Goal: Information Seeking & Learning: Learn about a topic

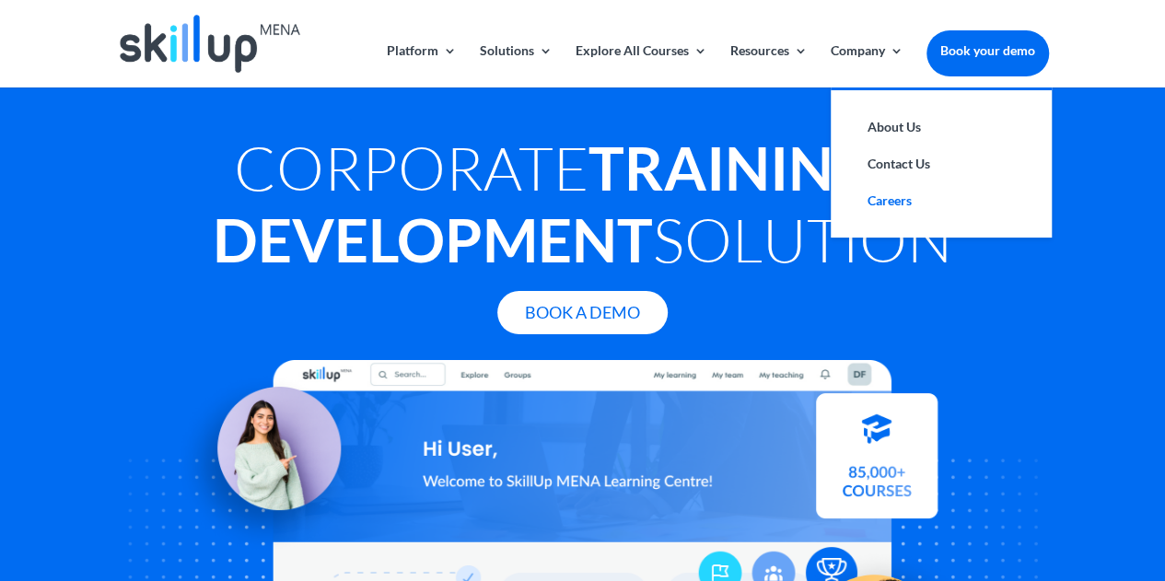
click at [880, 194] on link "Careers" at bounding box center [941, 200] width 184 height 37
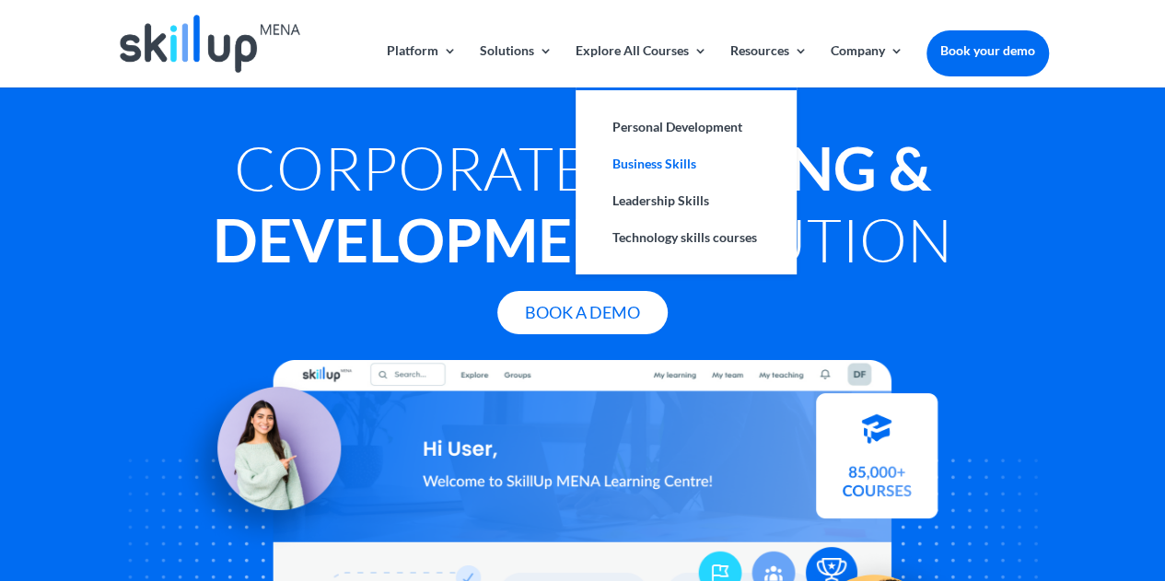
click at [625, 171] on link "Business Skills" at bounding box center [686, 164] width 184 height 37
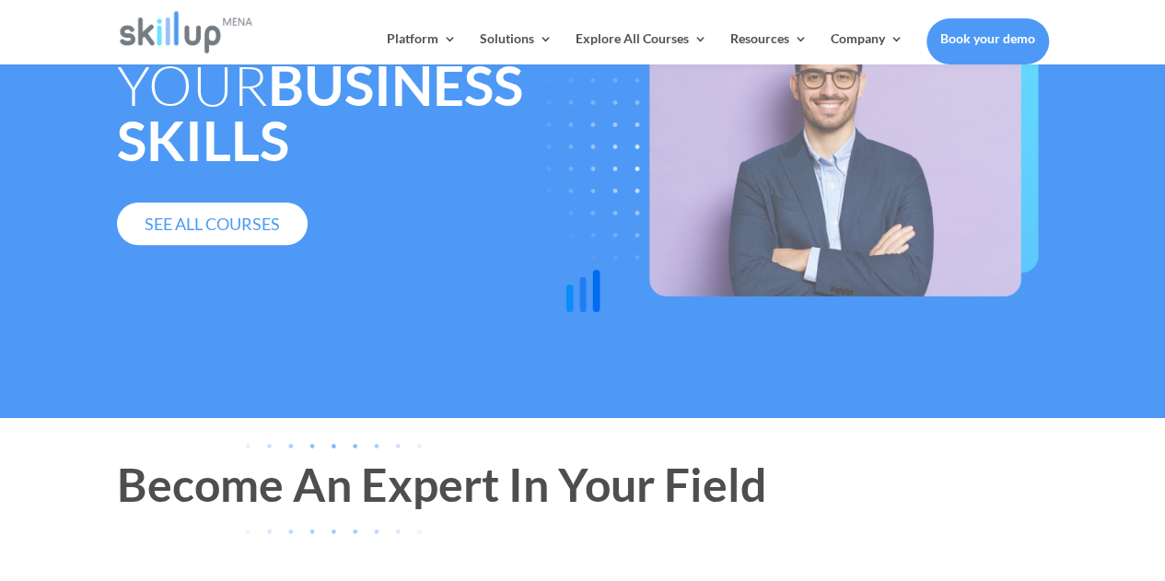
scroll to position [200, 0]
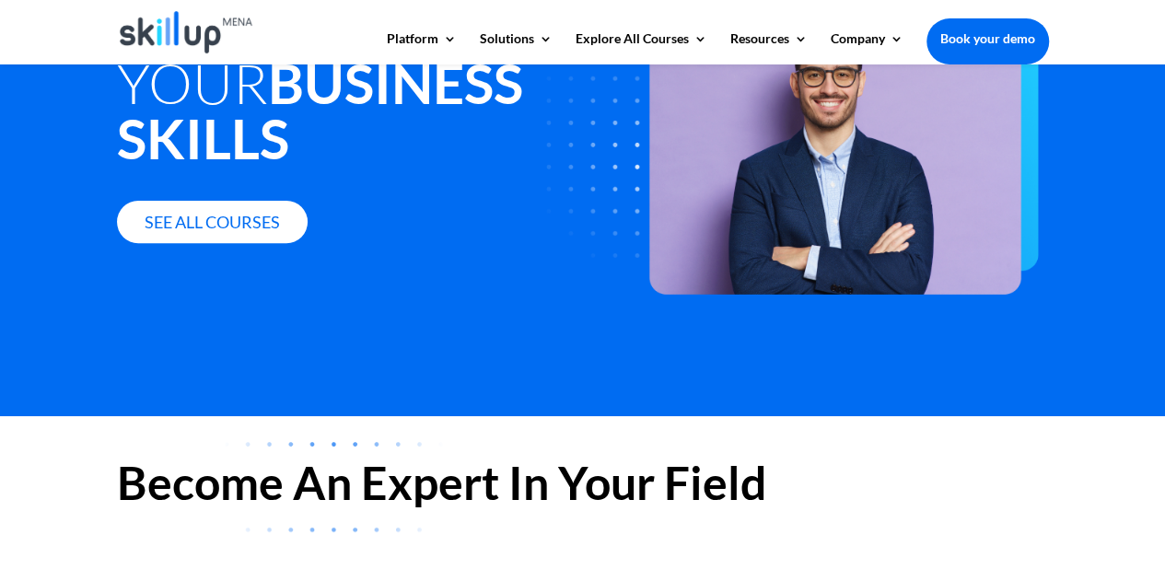
click at [246, 201] on link "See all courses" at bounding box center [212, 222] width 191 height 43
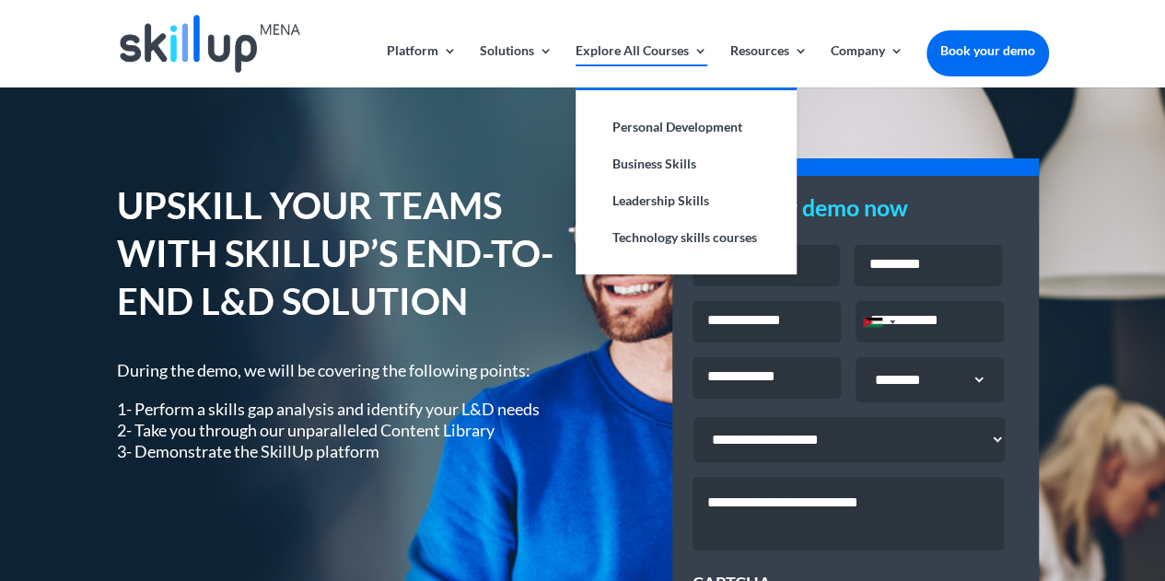
click at [630, 49] on link "Explore All Courses" at bounding box center [642, 65] width 132 height 43
click at [648, 156] on link "Business Skills" at bounding box center [686, 164] width 184 height 37
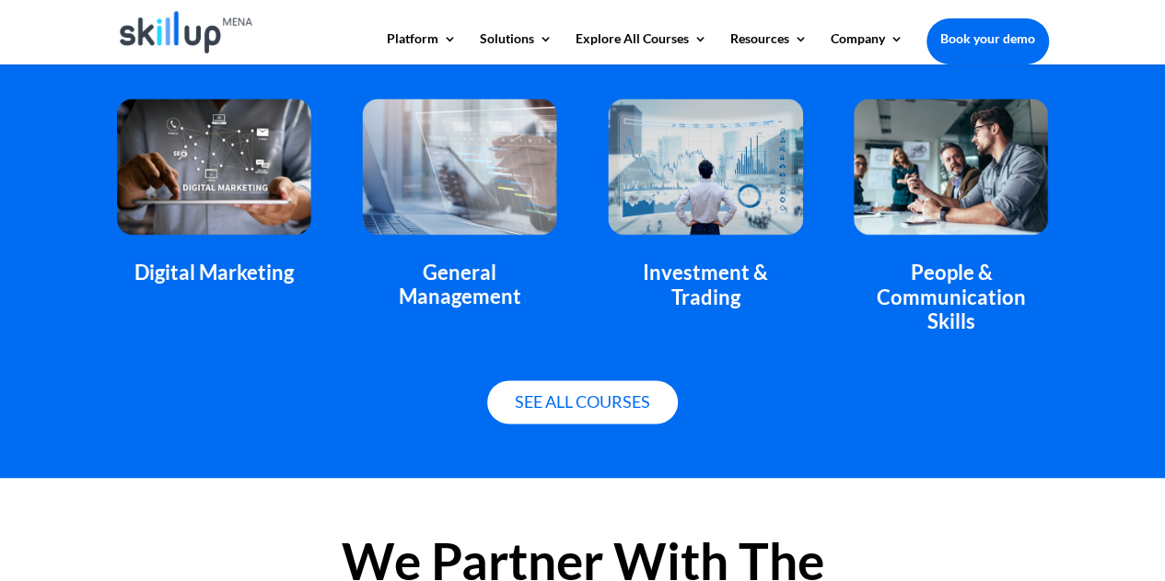
scroll to position [1315, 0]
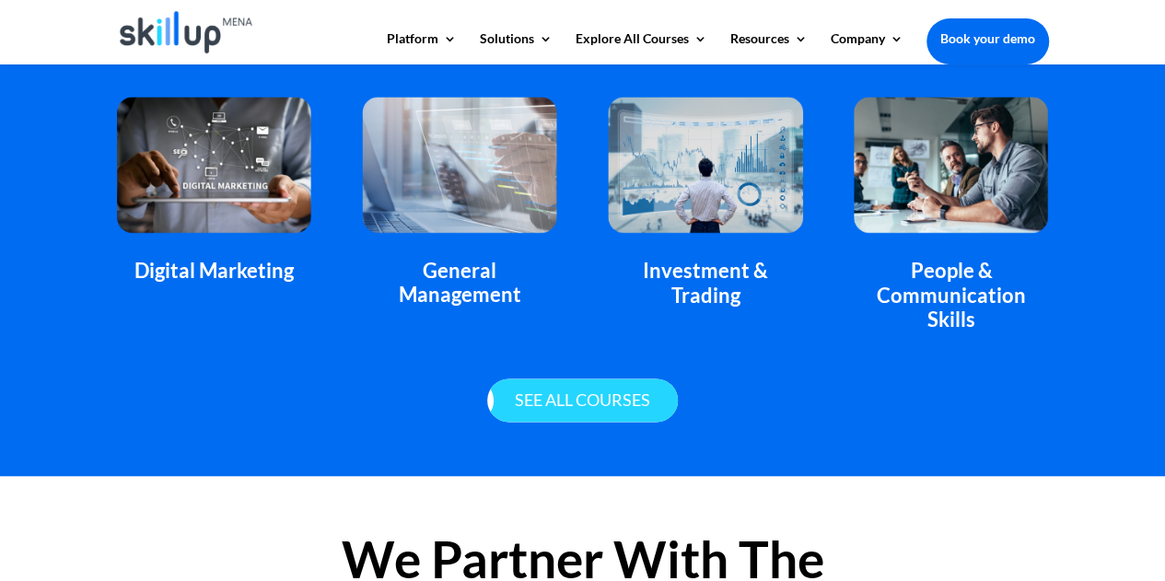
click at [559, 401] on link "See all courses" at bounding box center [582, 400] width 191 height 43
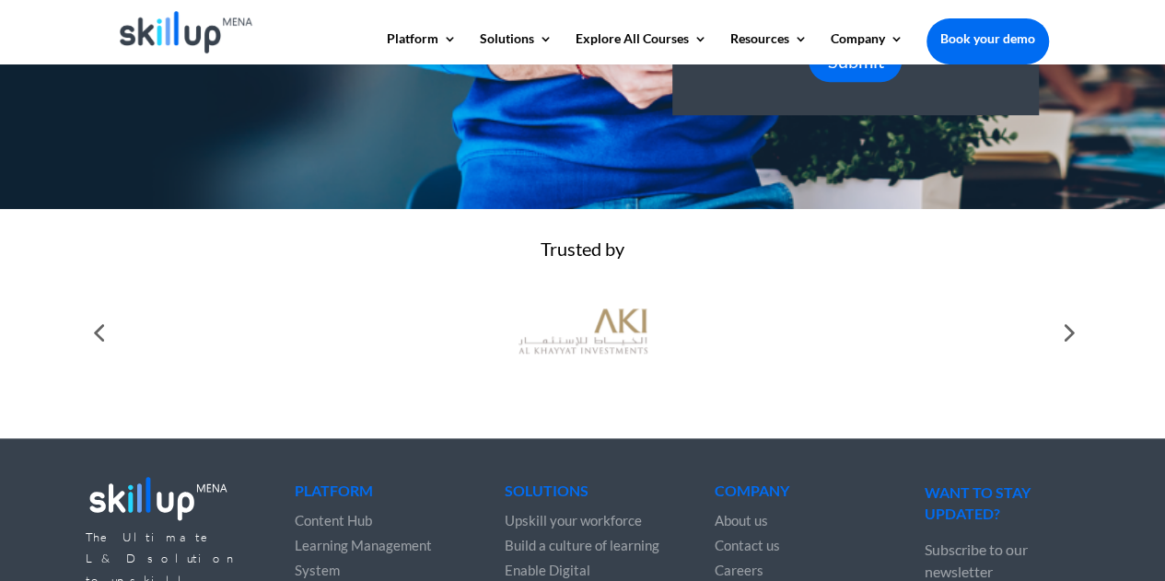
scroll to position [824, 0]
